Goal: Information Seeking & Learning: Check status

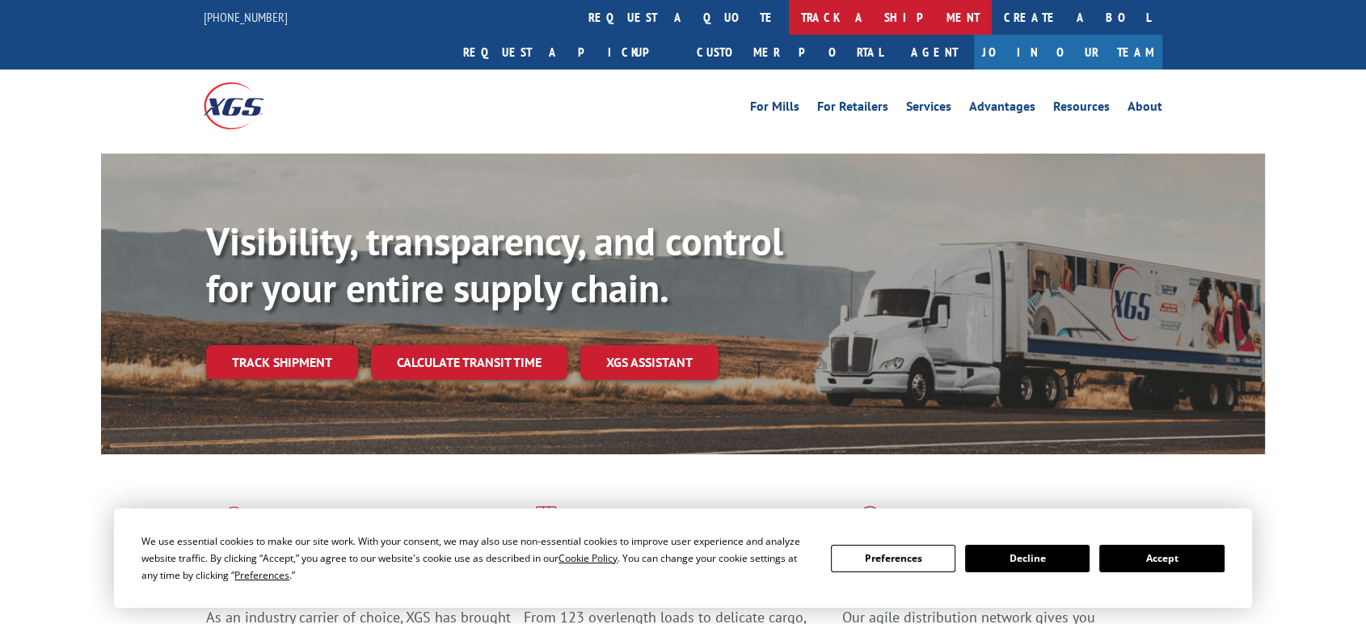
click at [789, 17] on link "track a shipment" at bounding box center [890, 17] width 203 height 35
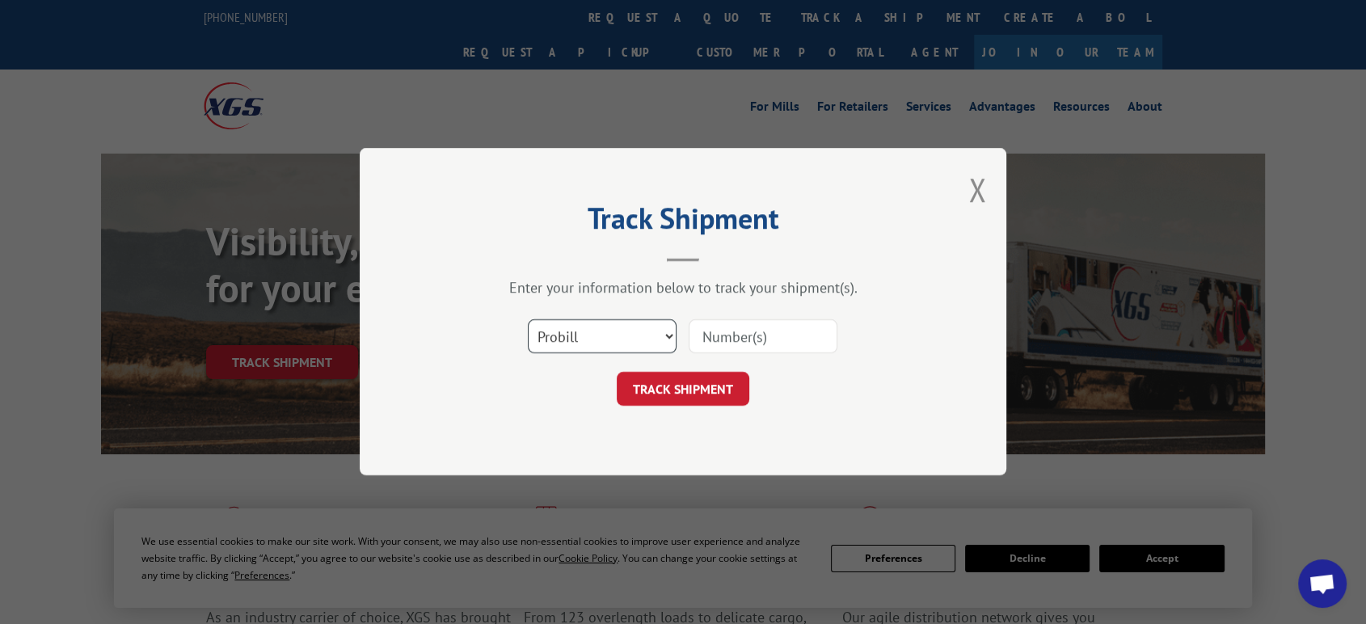
click at [582, 328] on select "Select category... Probill BOL PO" at bounding box center [602, 337] width 149 height 34
select select "bol"
click at [528, 320] on select "Select category... Probill BOL PO" at bounding box center [602, 337] width 149 height 34
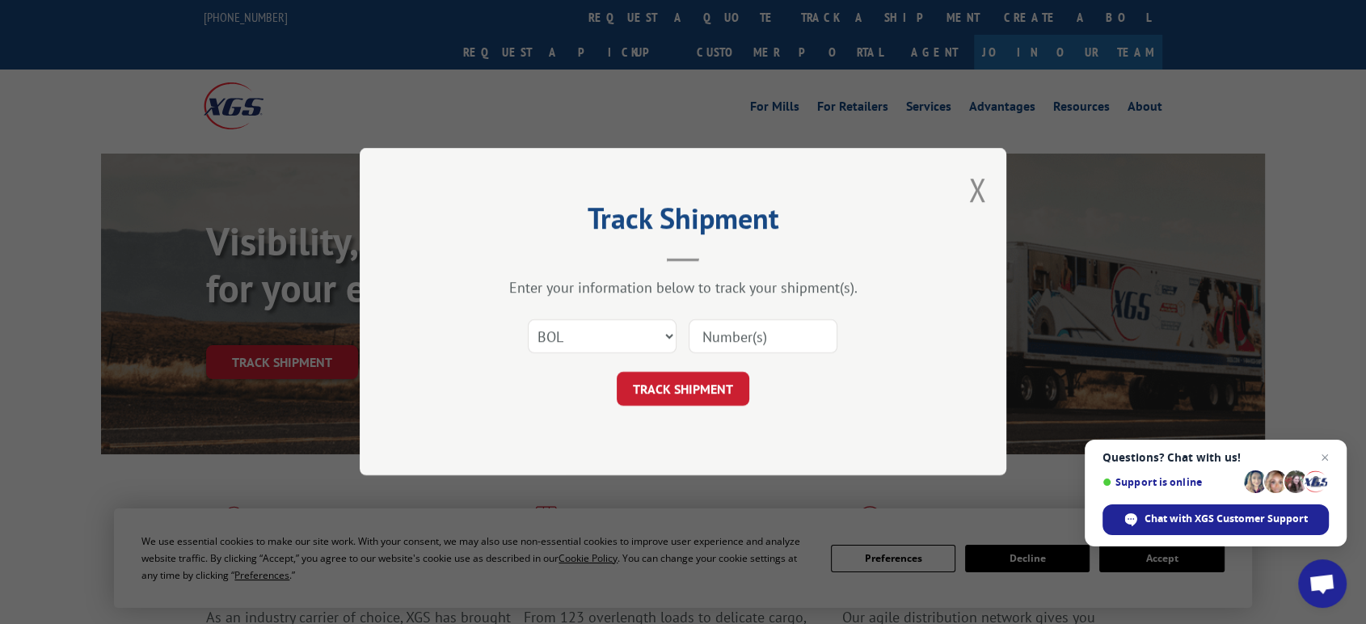
click at [734, 339] on input at bounding box center [763, 337] width 149 height 34
type input "2"
type input "06522991"
click at [617, 373] on button "TRACK SHIPMENT" at bounding box center [683, 390] width 133 height 34
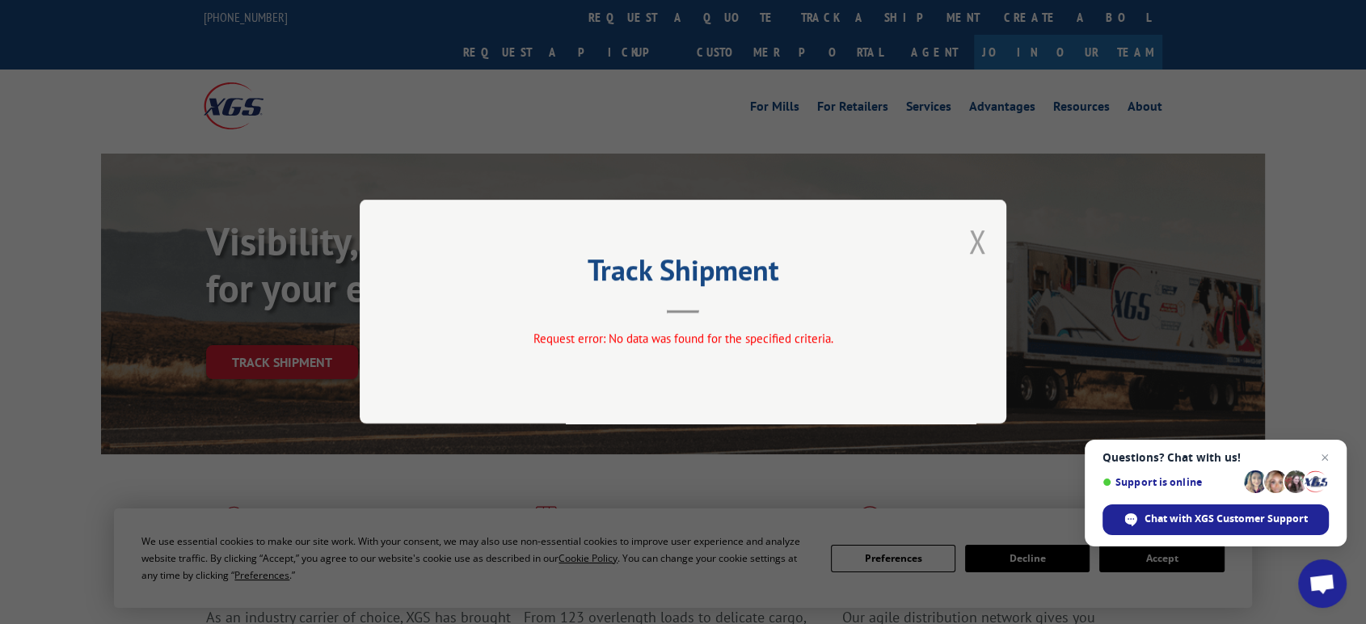
click at [981, 242] on button "Close modal" at bounding box center [977, 241] width 18 height 43
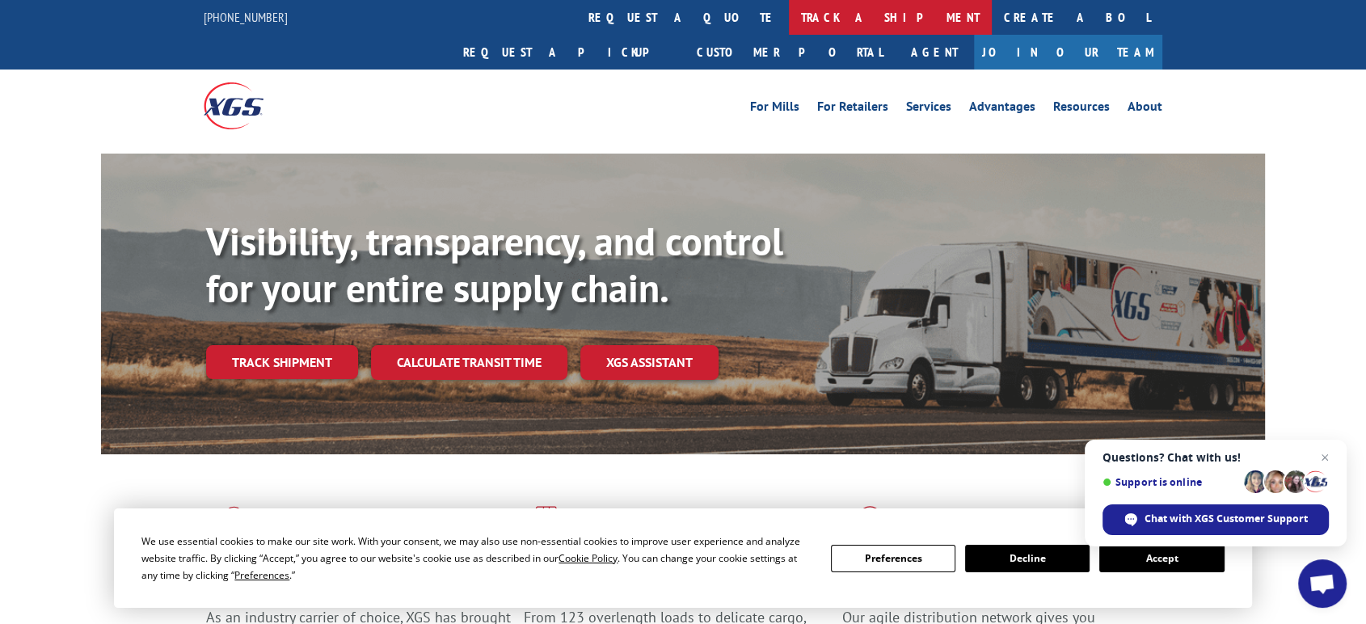
click at [789, 12] on link "track a shipment" at bounding box center [890, 17] width 203 height 35
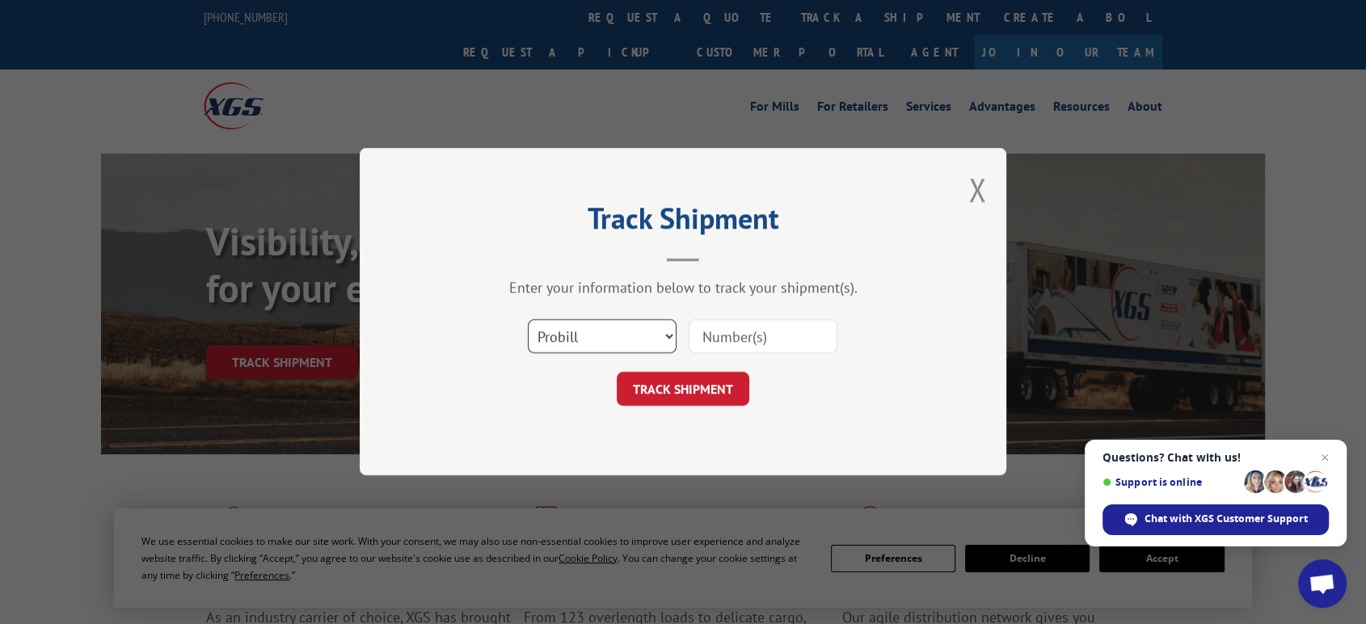
click at [562, 335] on select "Select category... Probill BOL PO" at bounding box center [602, 337] width 149 height 34
select select "po"
click at [528, 320] on select "Select category... Probill BOL PO" at bounding box center [602, 337] width 149 height 34
click at [779, 344] on input at bounding box center [763, 337] width 149 height 34
type input "06522991"
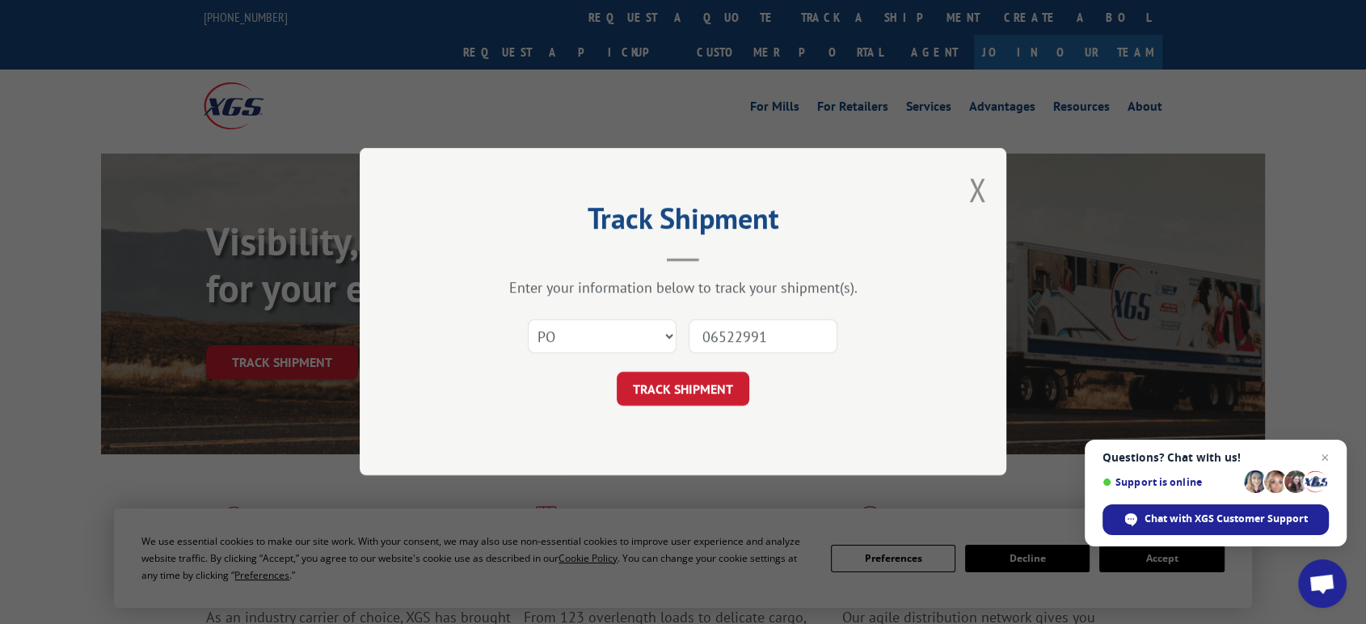
click button "TRACK SHIPMENT" at bounding box center [683, 390] width 133 height 34
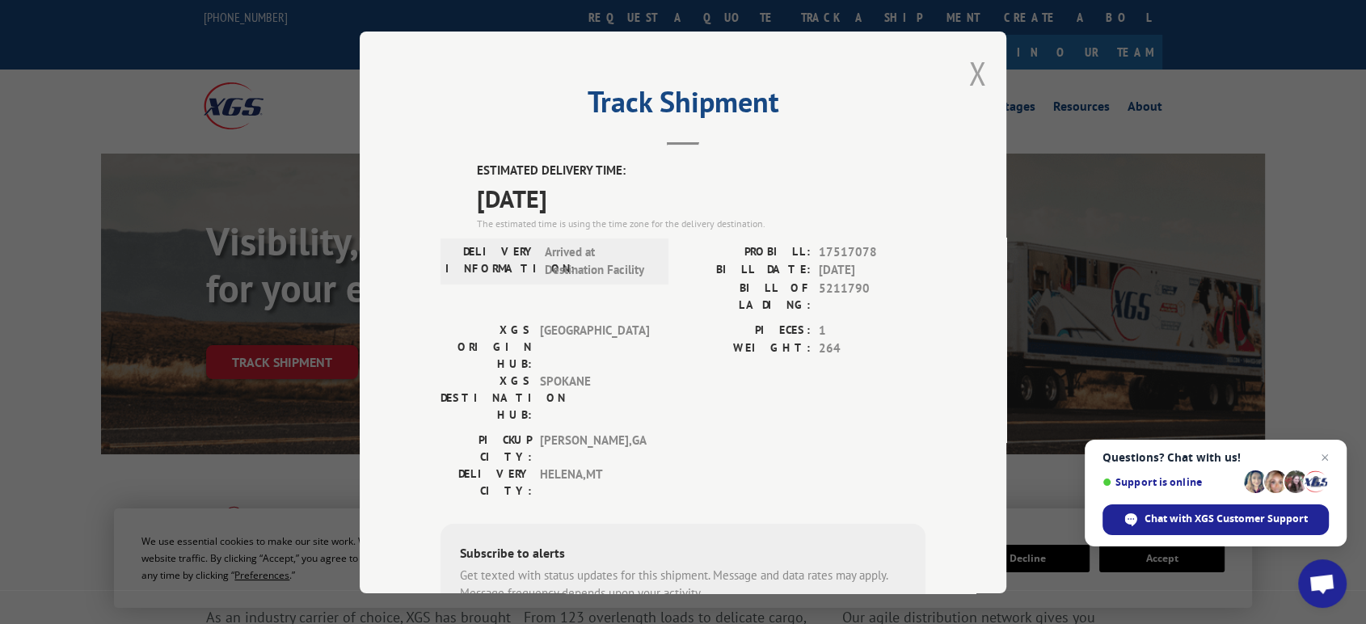
click at [970, 68] on button "Close modal" at bounding box center [977, 73] width 18 height 43
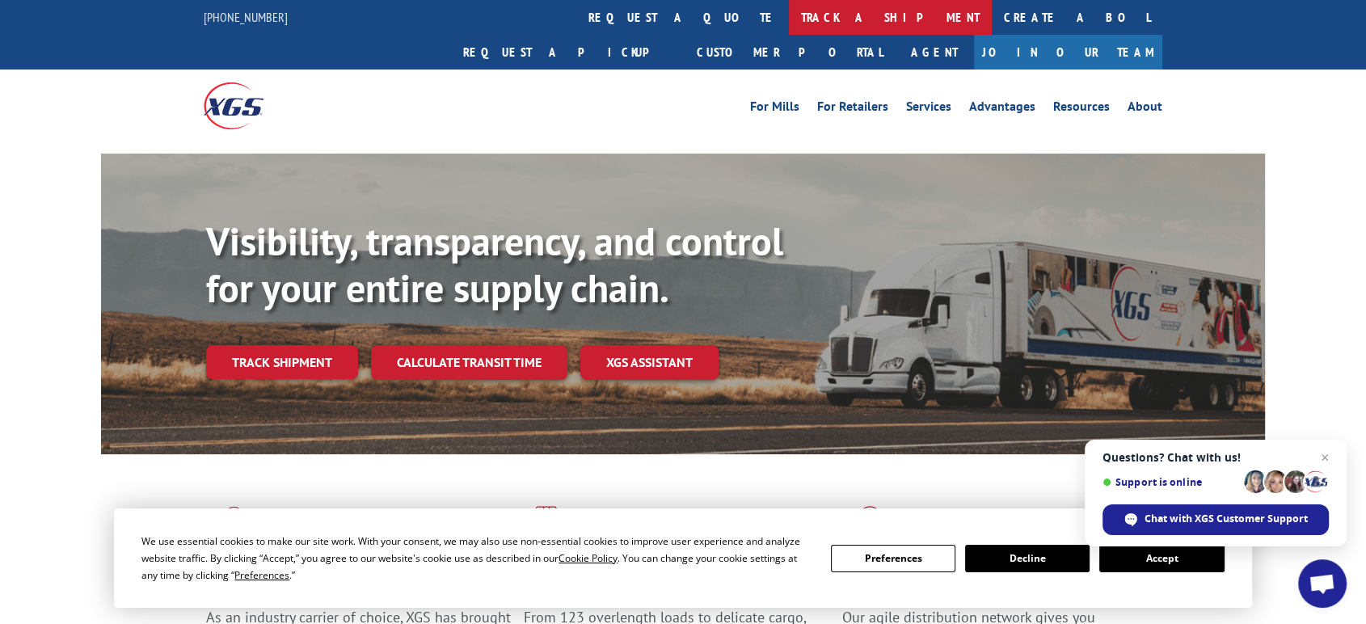
click at [789, 17] on link "track a shipment" at bounding box center [890, 17] width 203 height 35
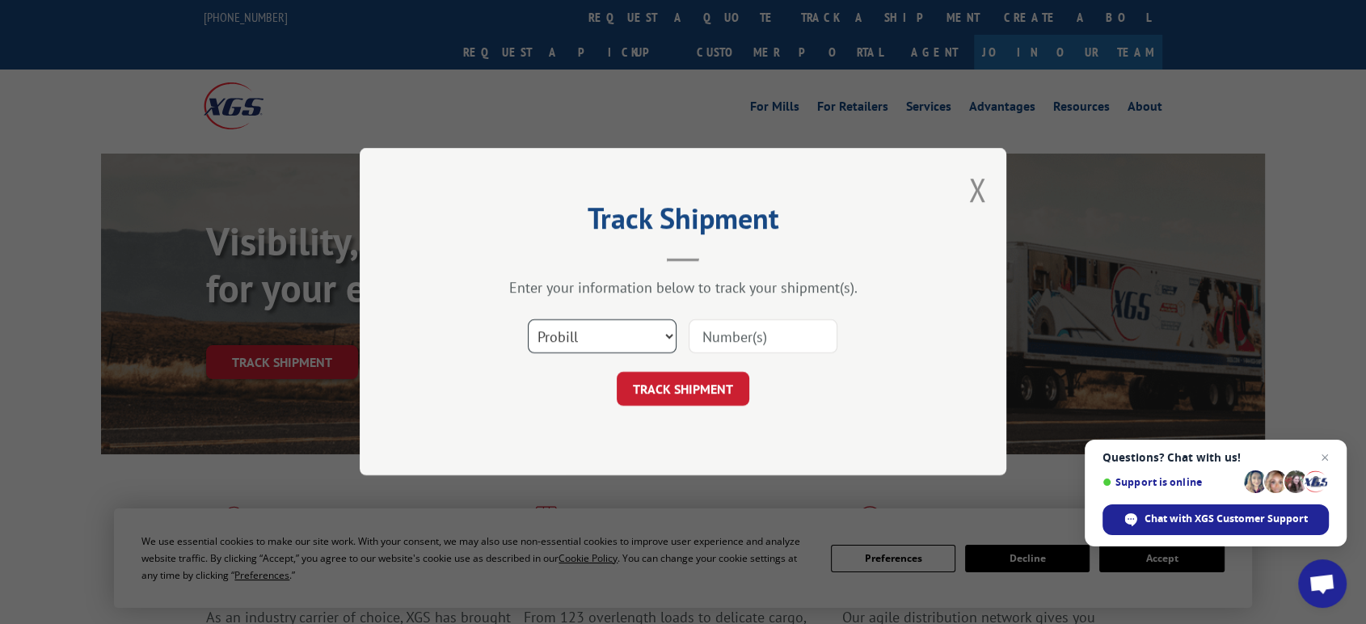
click at [610, 344] on select "Select category... Probill BOL PO" at bounding box center [602, 337] width 149 height 34
select select "po"
click at [528, 320] on select "Select category... Probill BOL PO" at bounding box center [602, 337] width 149 height 34
click at [760, 337] on input at bounding box center [763, 337] width 149 height 34
type input "06522991"
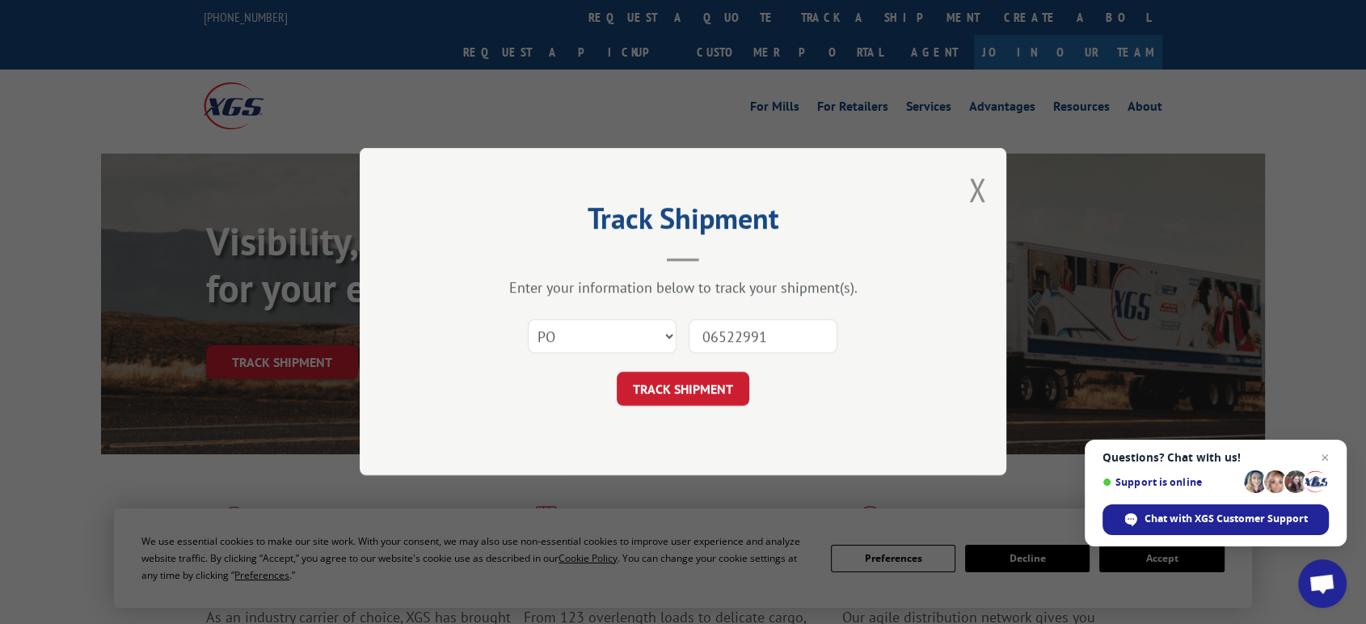
click at [617, 373] on button "TRACK SHIPMENT" at bounding box center [683, 390] width 133 height 34
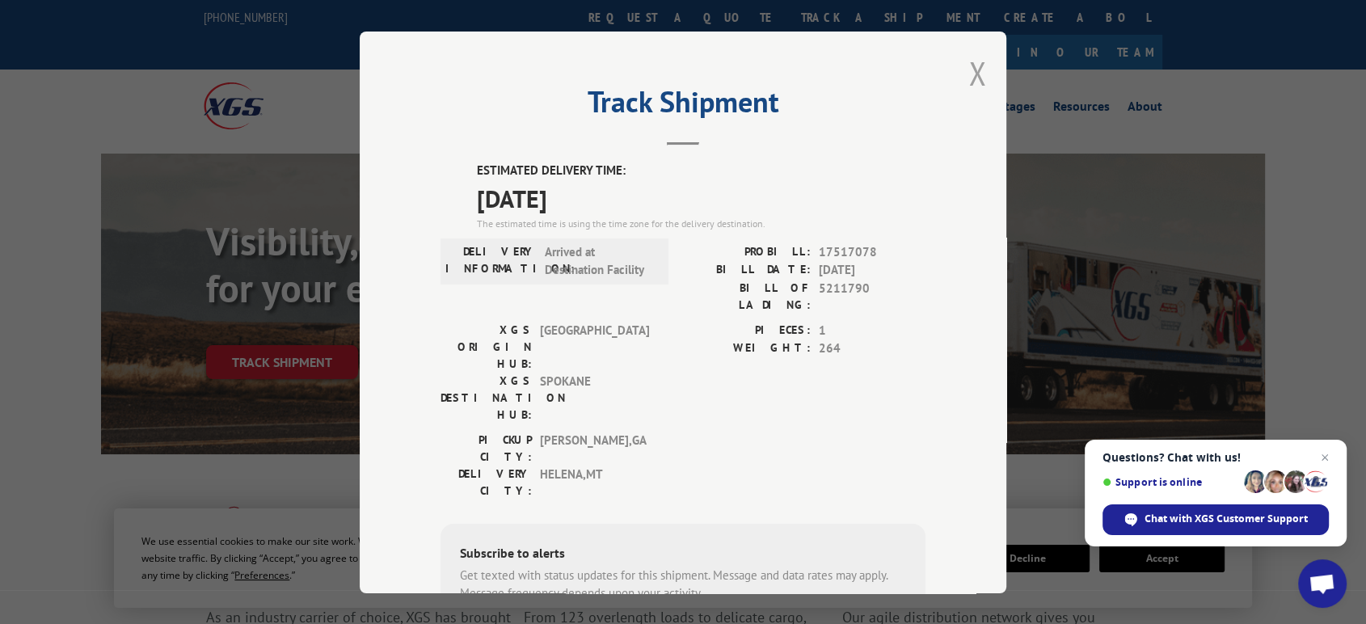
click at [971, 64] on button "Close modal" at bounding box center [977, 73] width 18 height 43
